Goal: Task Accomplishment & Management: Manage account settings

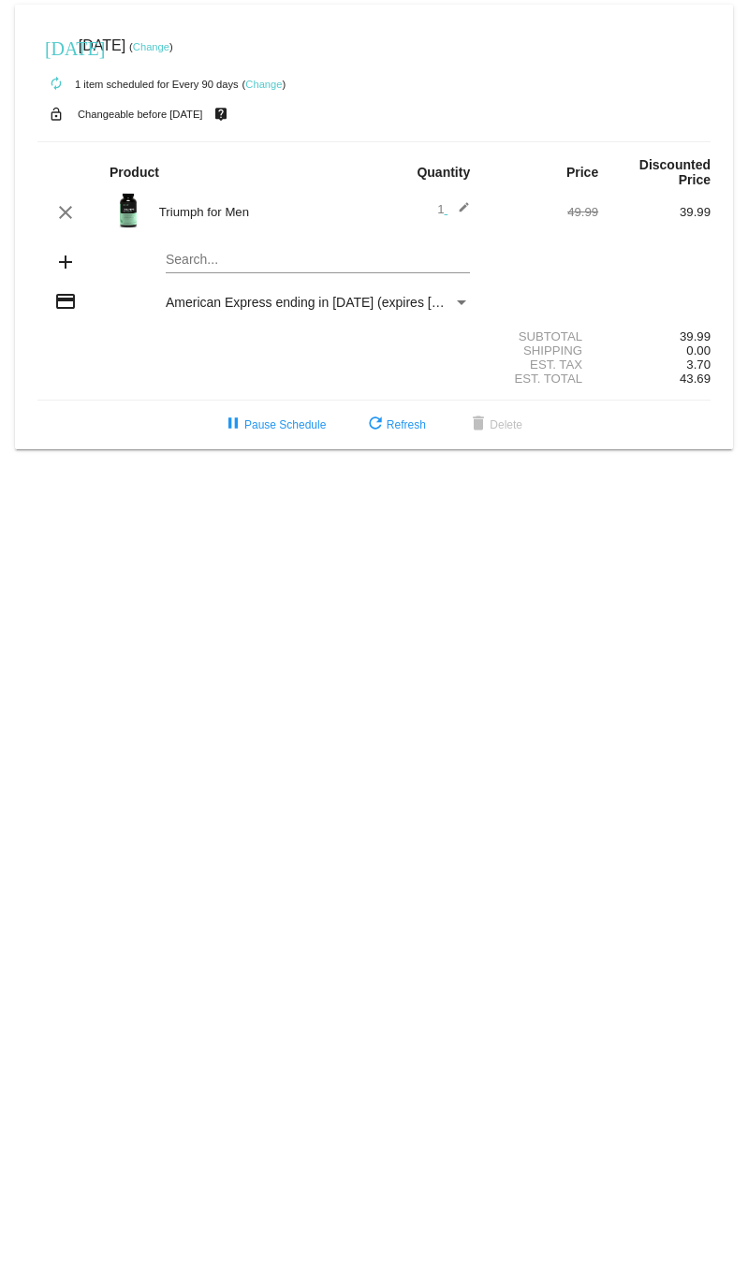
click at [169, 48] on link "Change" at bounding box center [151, 46] width 37 height 11
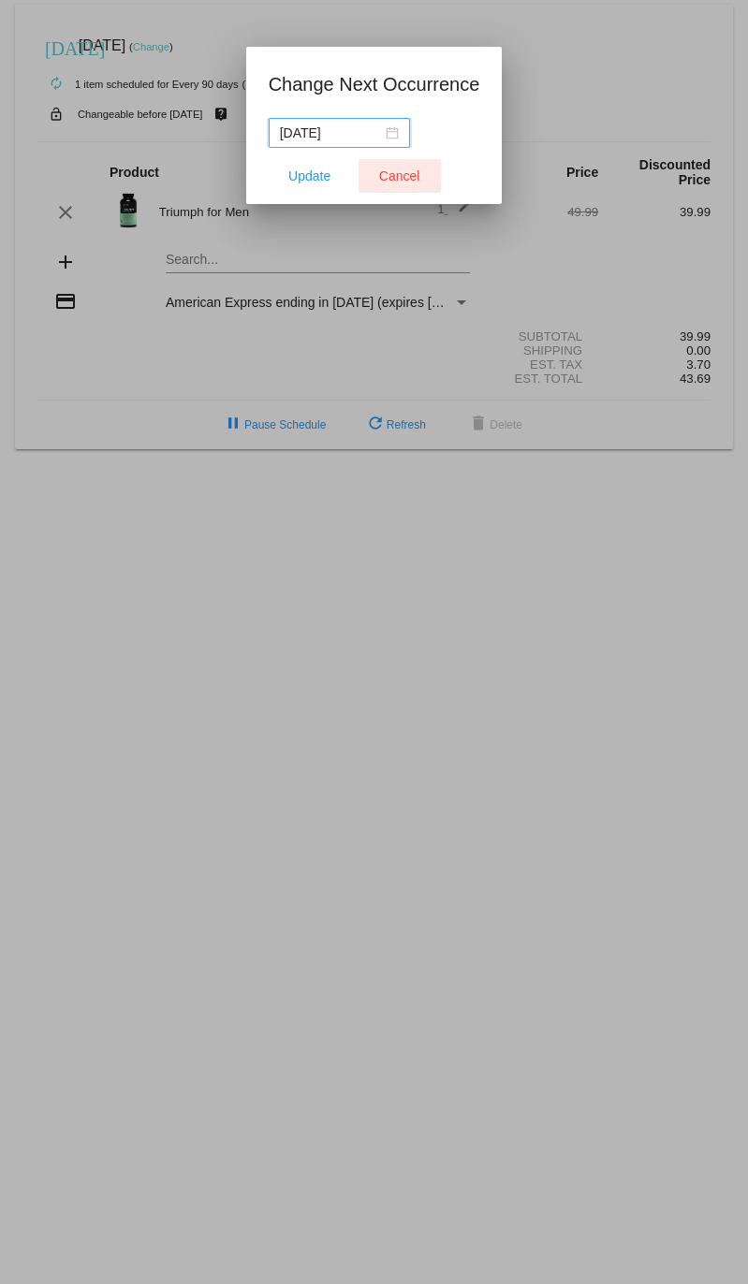
click at [392, 173] on span "Cancel" at bounding box center [399, 176] width 41 height 15
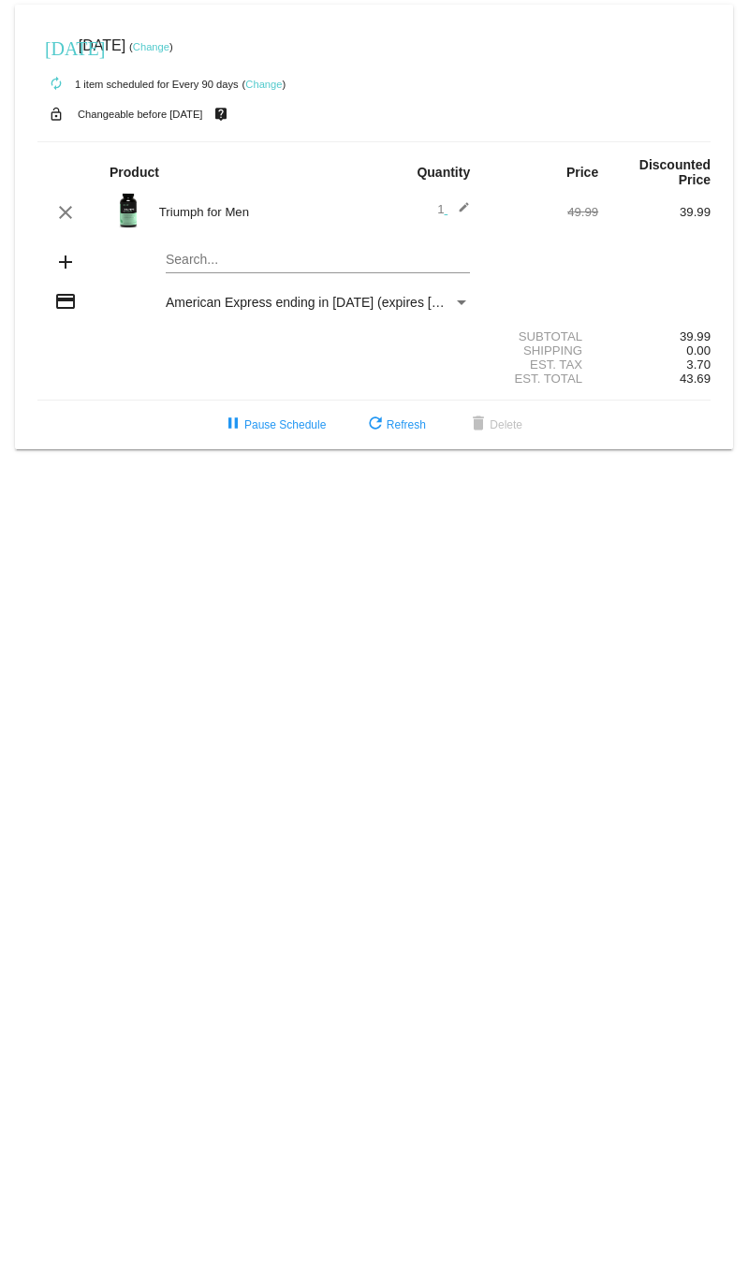
click at [169, 46] on link "Change" at bounding box center [151, 46] width 37 height 11
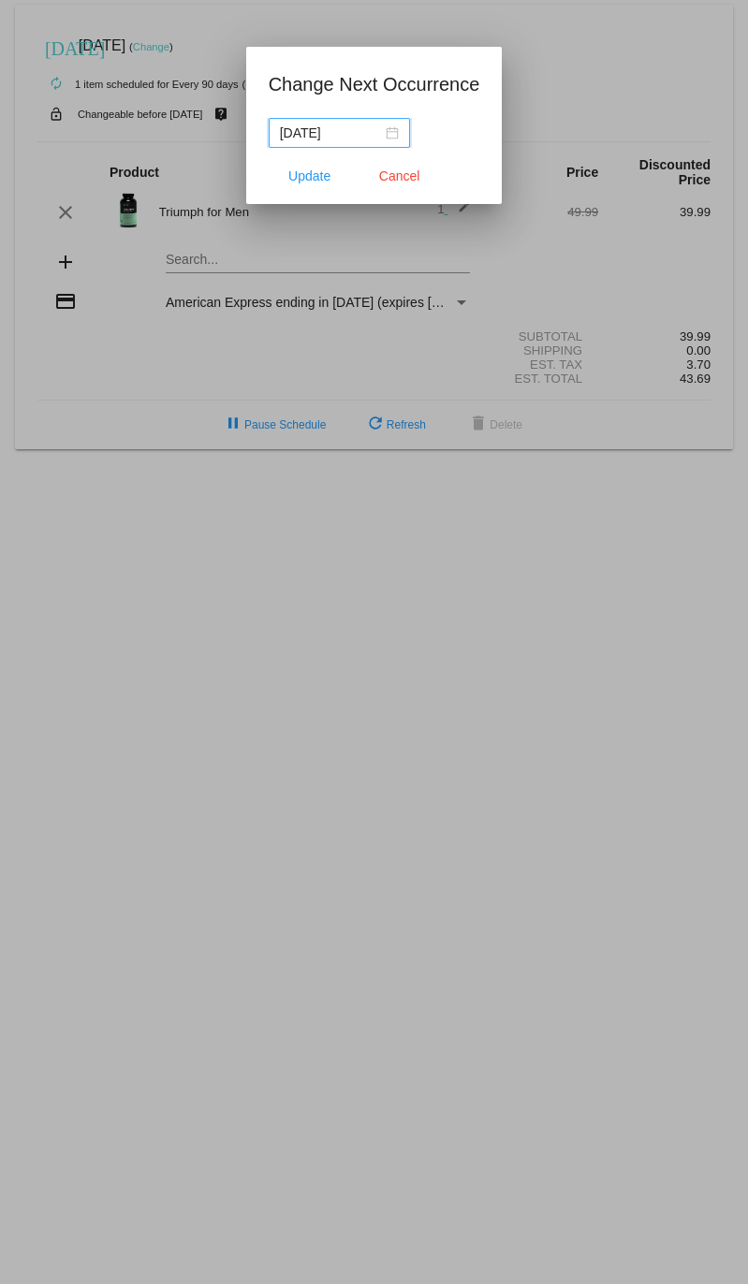
click at [377, 132] on div "[DATE]" at bounding box center [339, 133] width 119 height 21
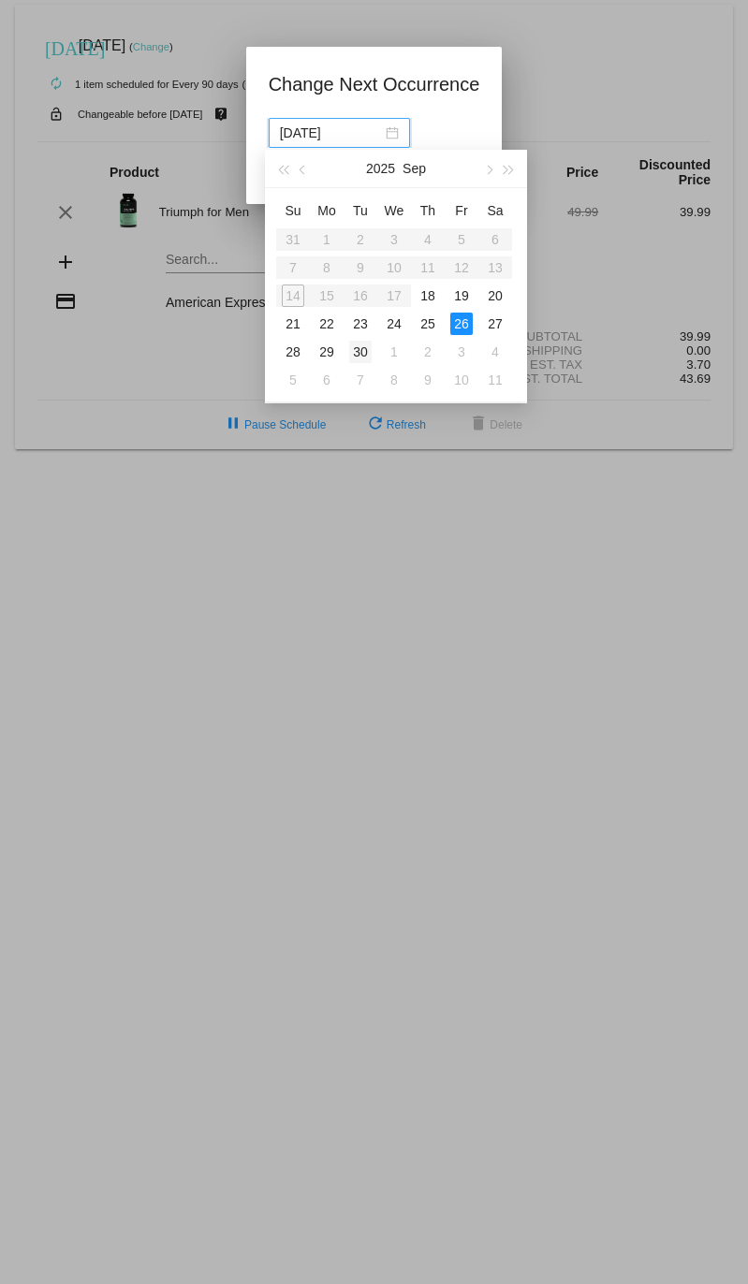
click at [363, 348] on div "30" at bounding box center [360, 352] width 22 height 22
type input "[DATE]"
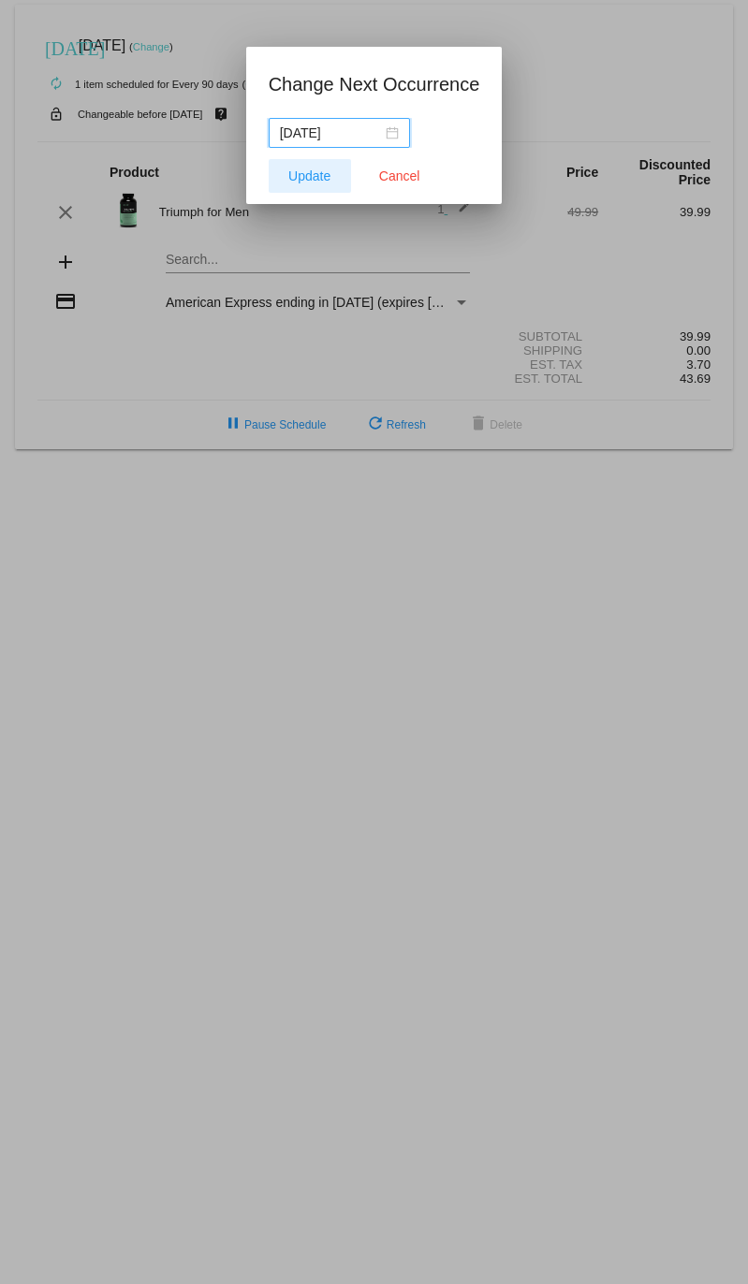
click at [320, 175] on span "Update" at bounding box center [309, 176] width 42 height 15
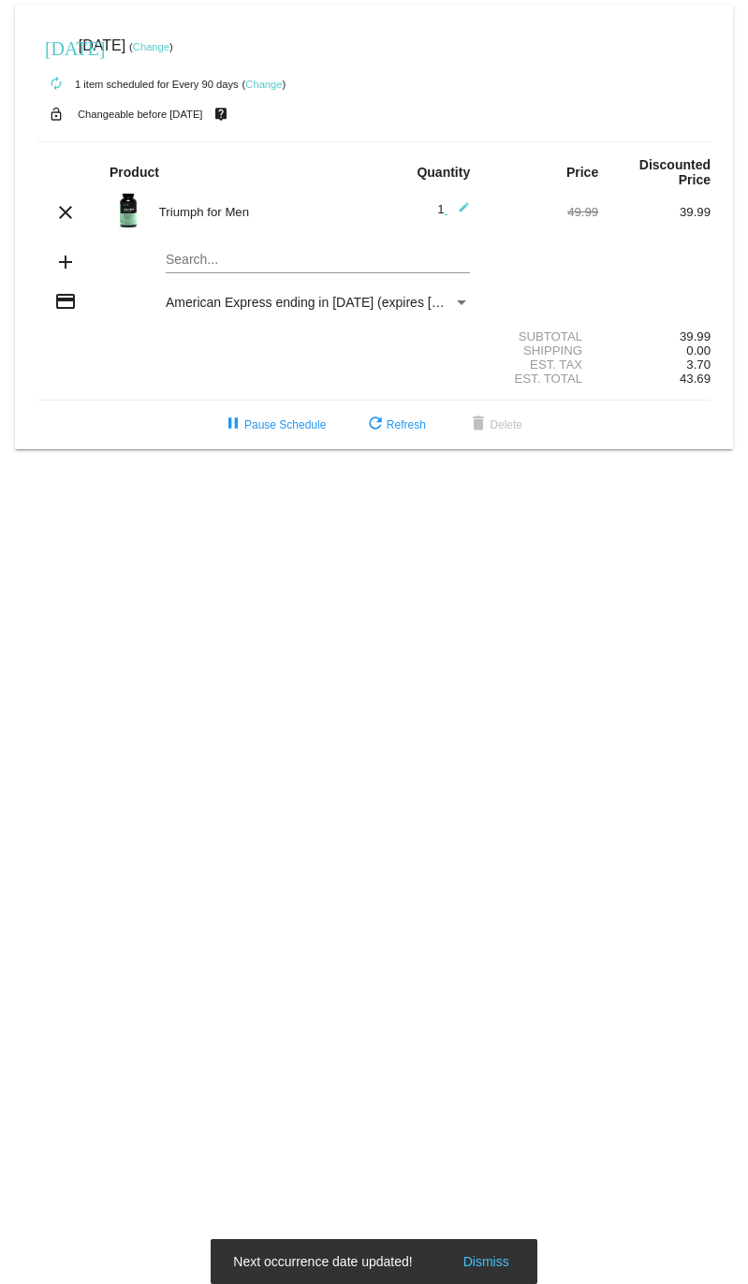
click at [169, 49] on link "Change" at bounding box center [151, 46] width 37 height 11
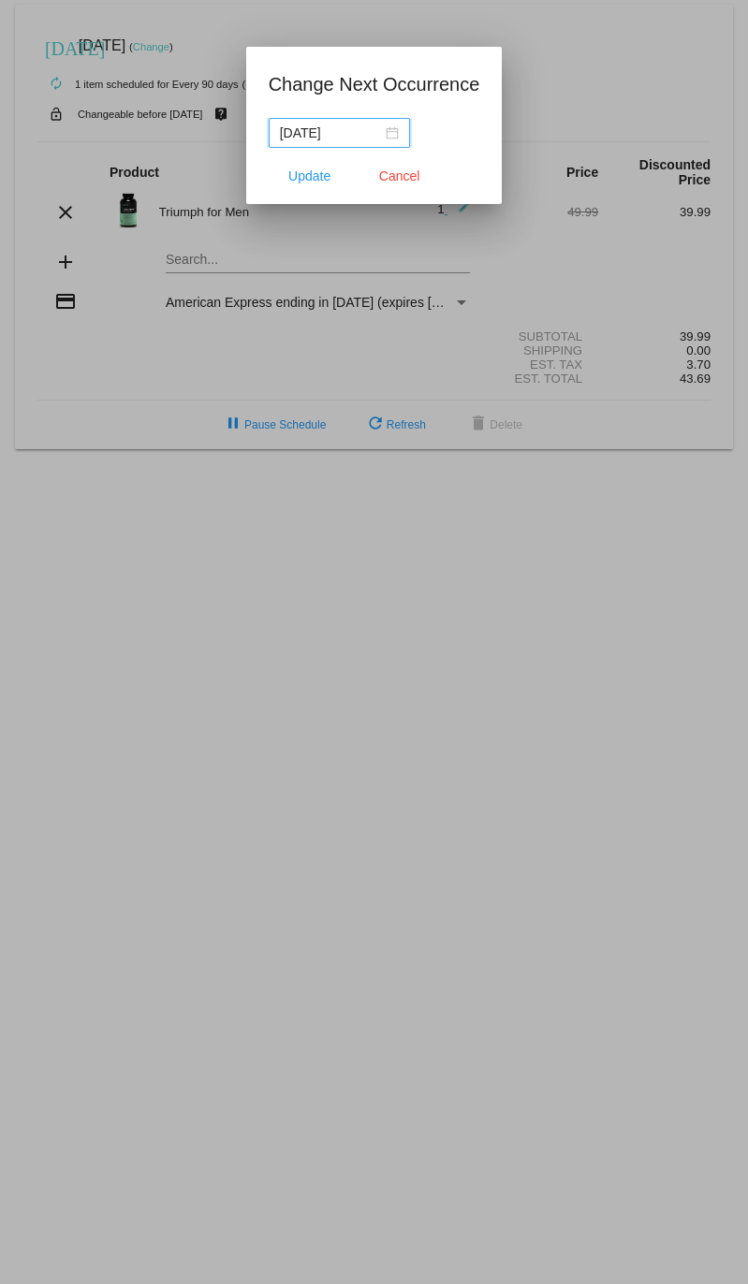
click at [381, 127] on div "[DATE]" at bounding box center [339, 133] width 119 height 21
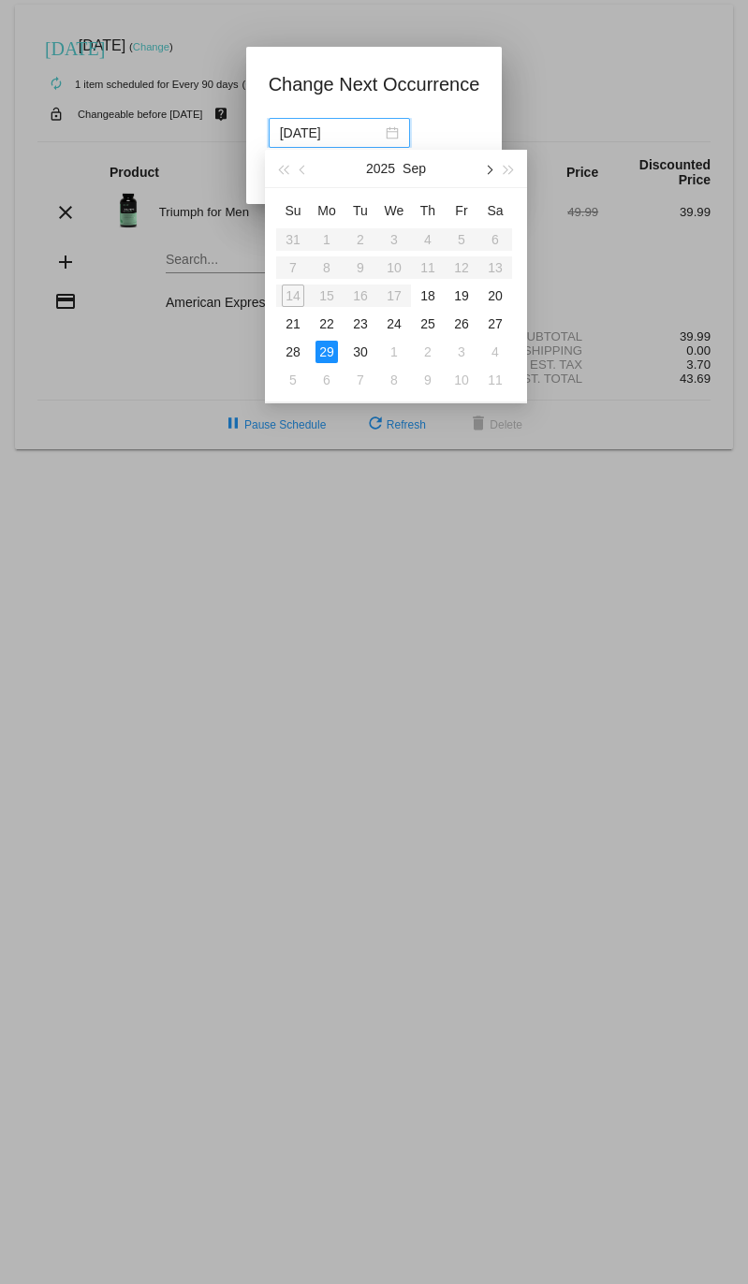
click at [486, 166] on button "button" at bounding box center [487, 168] width 21 height 37
click at [460, 238] on div "3" at bounding box center [461, 239] width 22 height 22
type input "[DATE]"
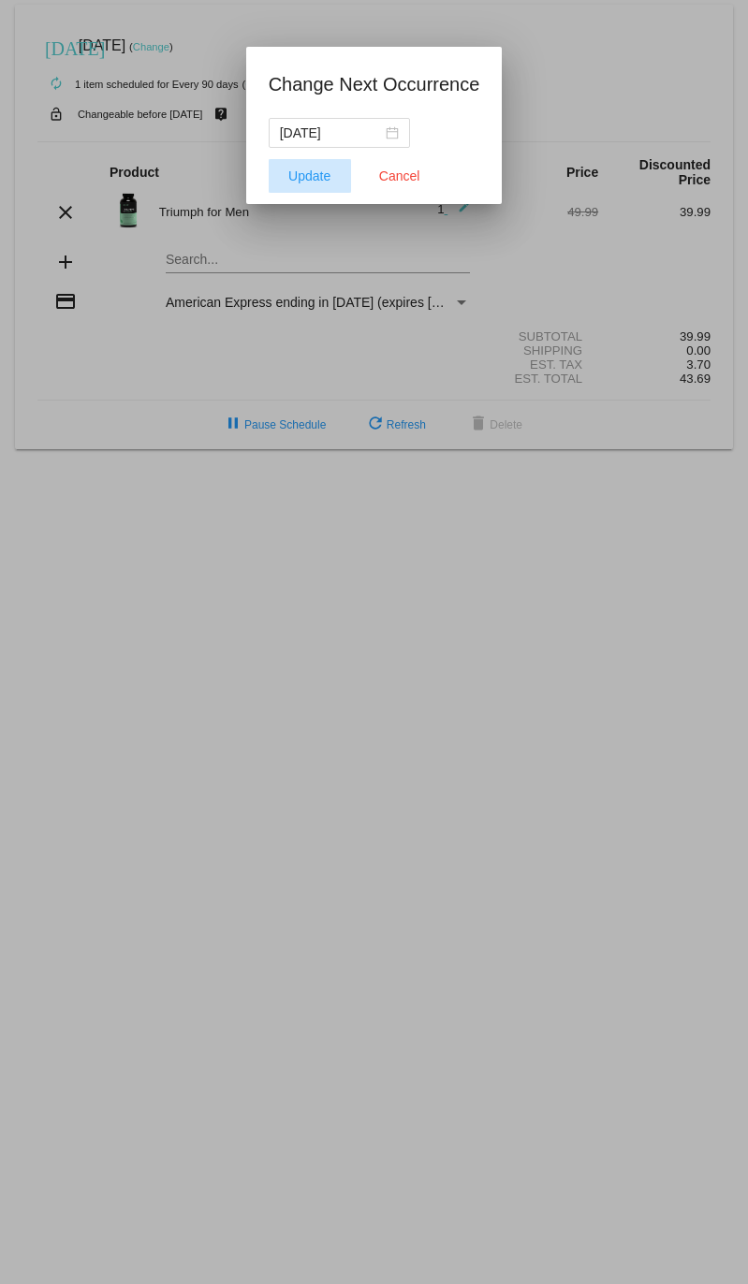
click at [313, 171] on span "Update" at bounding box center [309, 176] width 42 height 15
